Goal: Task Accomplishment & Management: Manage account settings

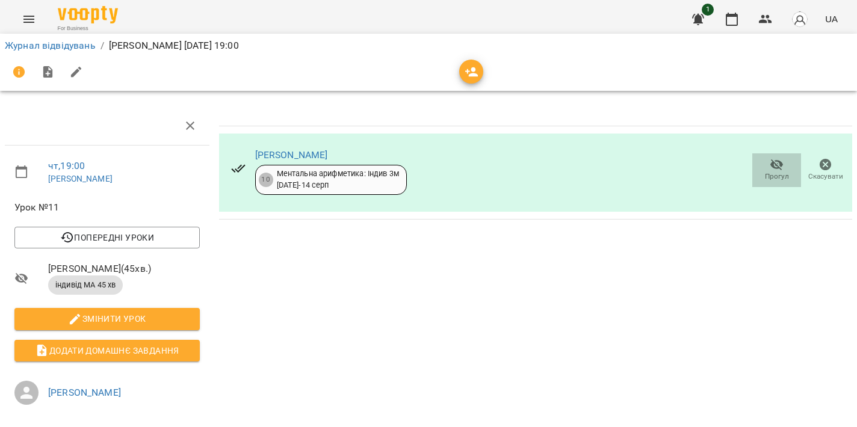
click at [768, 173] on span "Прогул" at bounding box center [777, 176] width 24 height 10
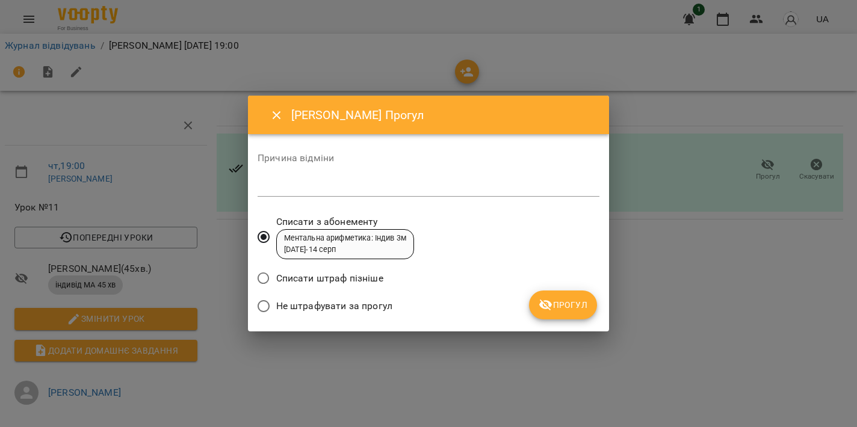
click at [569, 308] on span "Прогул" at bounding box center [562, 305] width 49 height 14
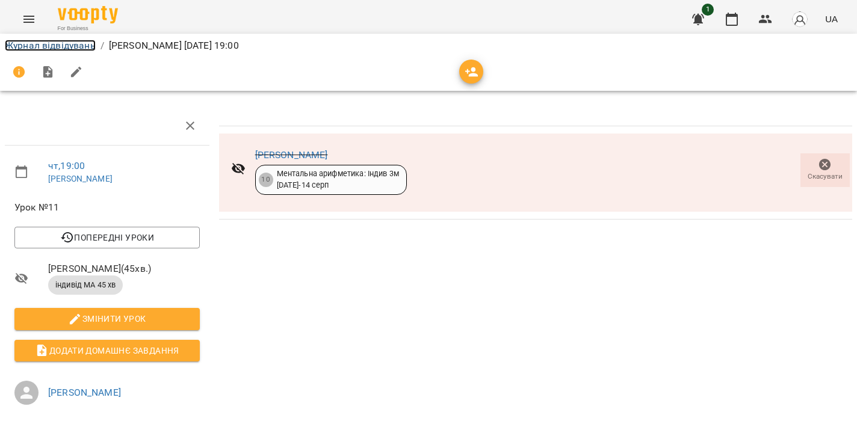
drag, startPoint x: 38, startPoint y: 45, endPoint x: 152, endPoint y: 52, distance: 113.4
click at [38, 45] on link "Журнал відвідувань" at bounding box center [50, 45] width 91 height 11
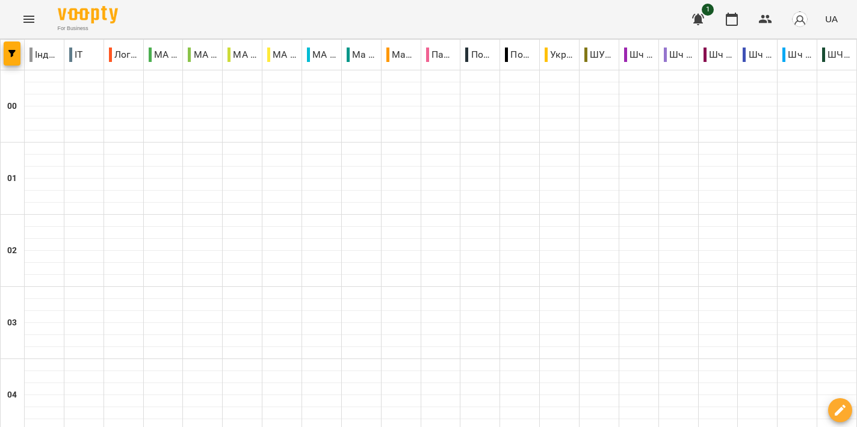
scroll to position [1307, 0]
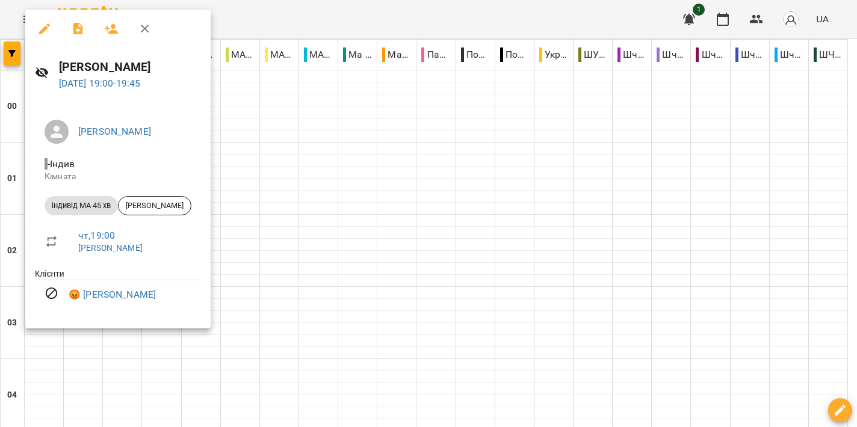
click at [370, 174] on div at bounding box center [428, 213] width 857 height 427
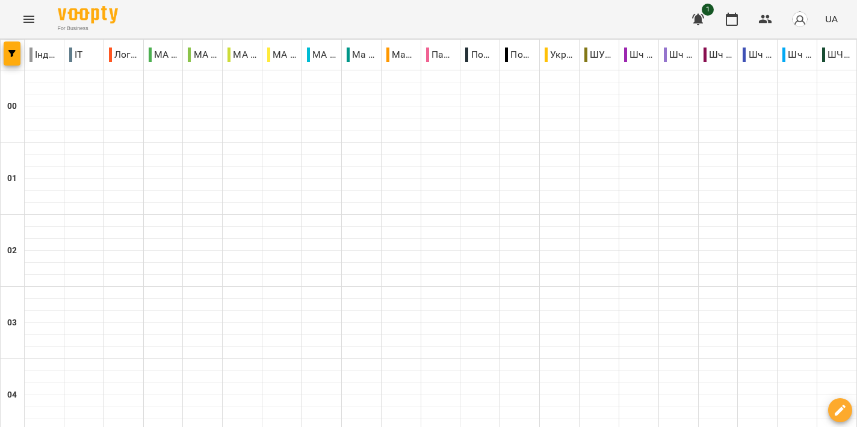
scroll to position [1376, 0]
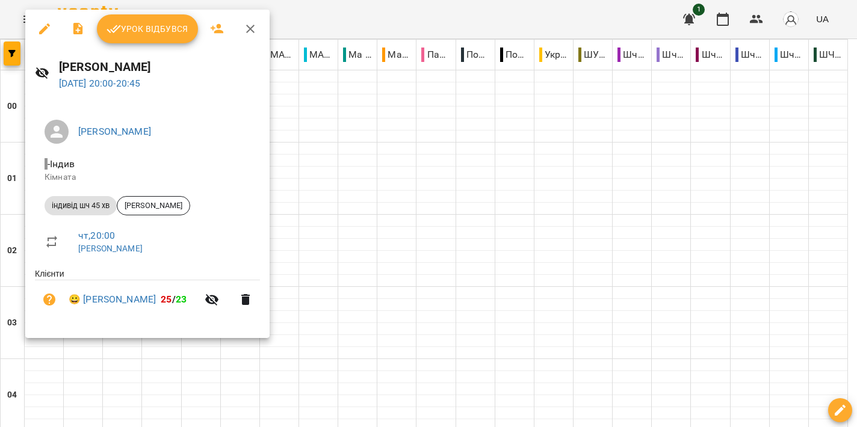
click at [373, 164] on div at bounding box center [428, 213] width 857 height 427
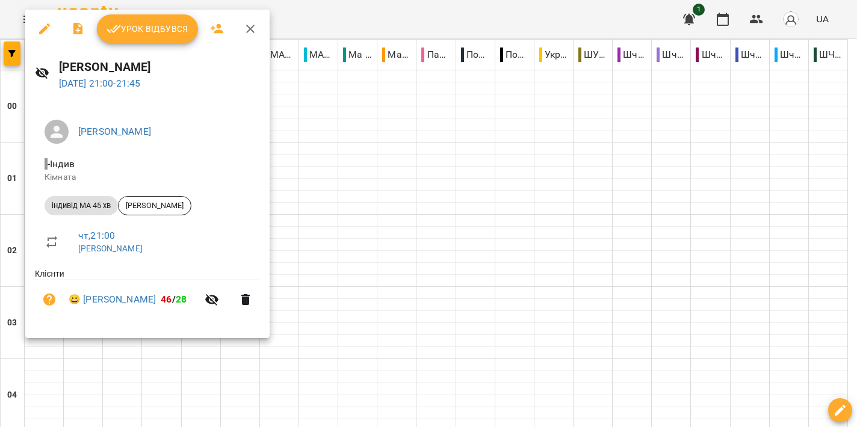
click at [375, 198] on div at bounding box center [428, 213] width 857 height 427
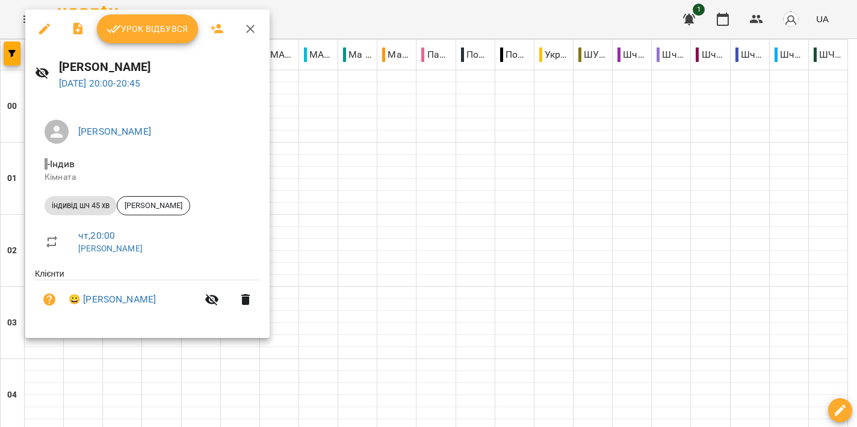
click at [468, 180] on div at bounding box center [428, 213] width 857 height 427
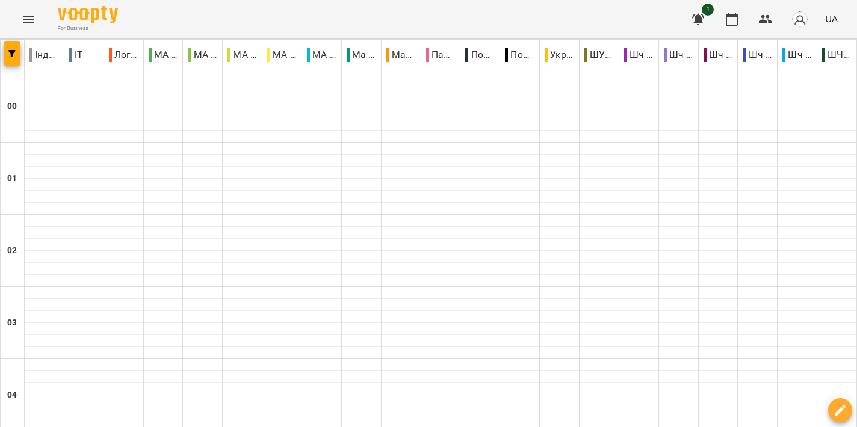
scroll to position [1307, 0]
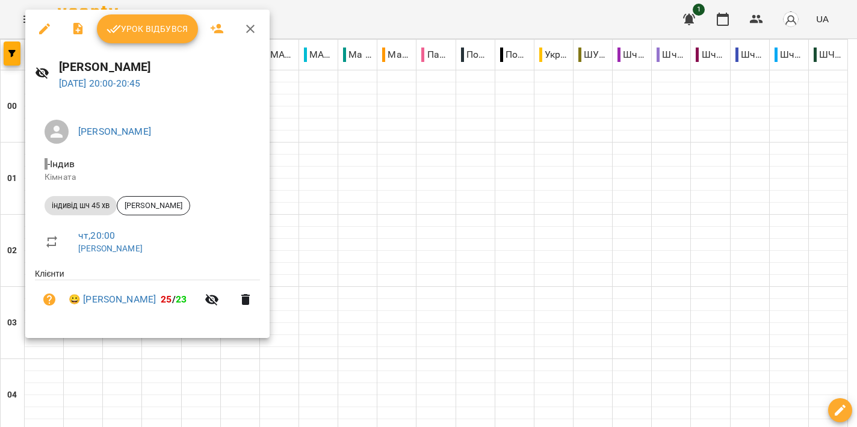
click at [415, 186] on div at bounding box center [428, 213] width 857 height 427
